Goal: Check status: Check status

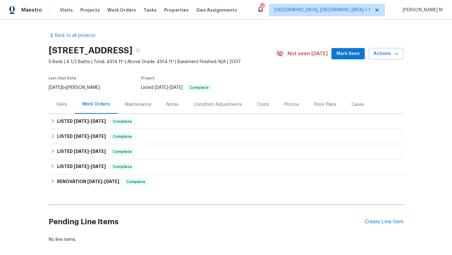
click at [66, 105] on div "Visits" at bounding box center [62, 104] width 26 height 19
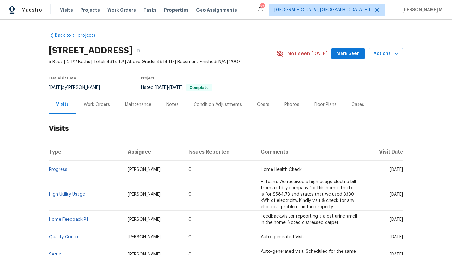
drag, startPoint x: 375, startPoint y: 171, endPoint x: 389, endPoint y: 170, distance: 13.2
click at [390, 170] on span "[DATE]" at bounding box center [396, 169] width 13 height 4
copy span "[DATE]"
click at [100, 106] on div "Work Orders" at bounding box center [97, 104] width 26 height 6
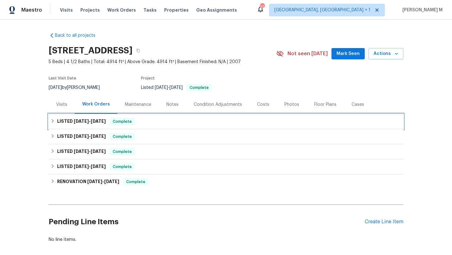
click at [98, 122] on span "[DATE]" at bounding box center [98, 121] width 15 height 4
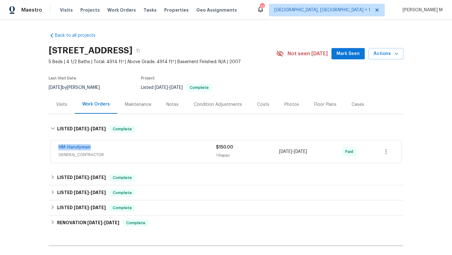
drag, startPoint x: 70, startPoint y: 147, endPoint x: 97, endPoint y: 147, distance: 27.0
click at [98, 147] on div "HM-Handyman GENERAL_CONTRACTOR $150.00 1 Repair [DATE] - [DATE] Paid" at bounding box center [226, 151] width 350 height 23
copy link "HM-Handyman"
copy span "[DATE] - [DATE]"
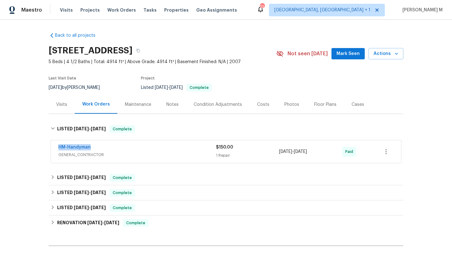
drag, startPoint x: 277, startPoint y: 152, endPoint x: 321, endPoint y: 152, distance: 44.5
click at [307, 152] on span "[DATE] - [DATE]" at bounding box center [293, 151] width 28 height 6
